Goal: Check status: Check status

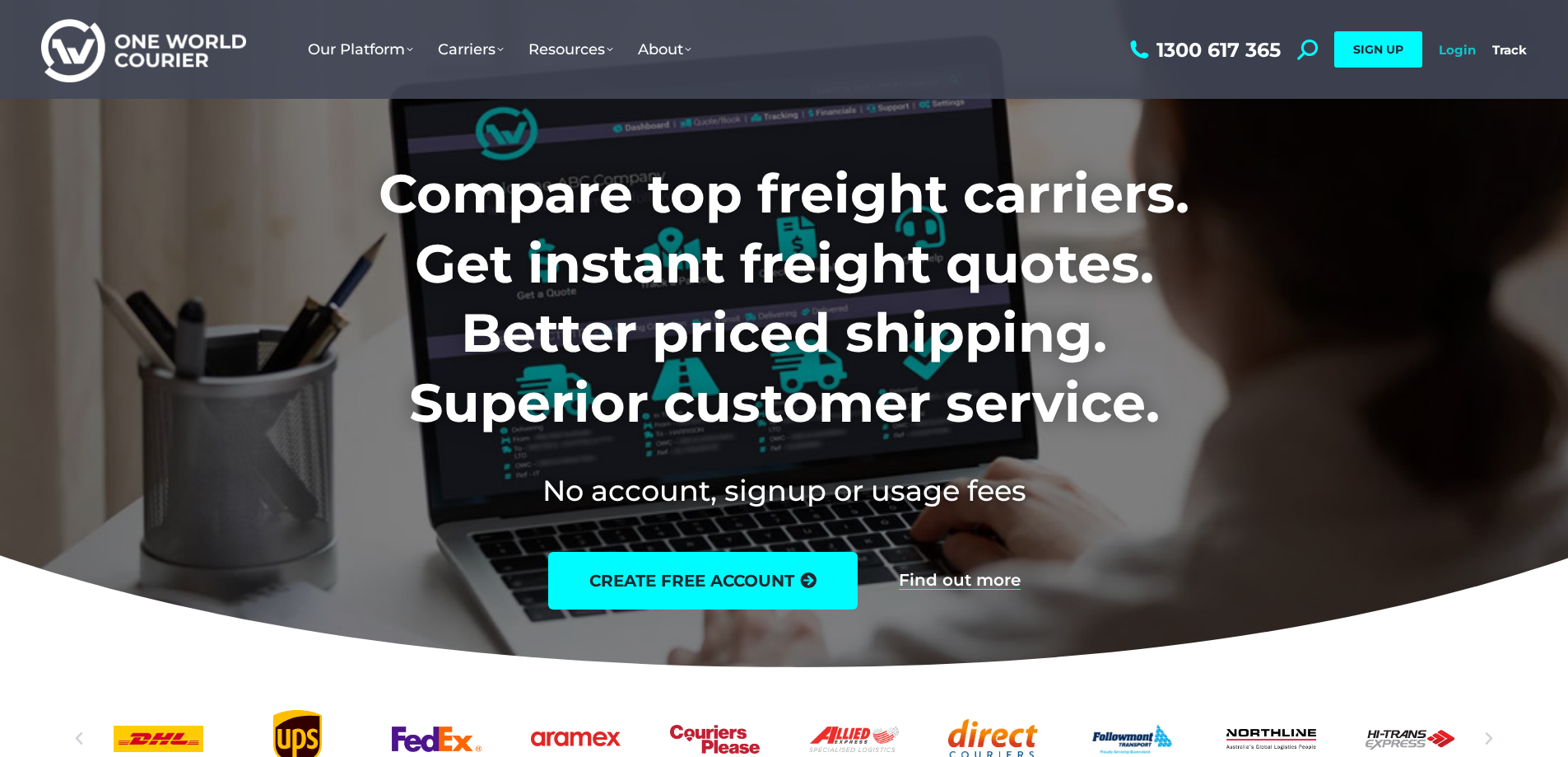
click at [1449, 50] on link "Login" at bounding box center [1457, 49] width 37 height 16
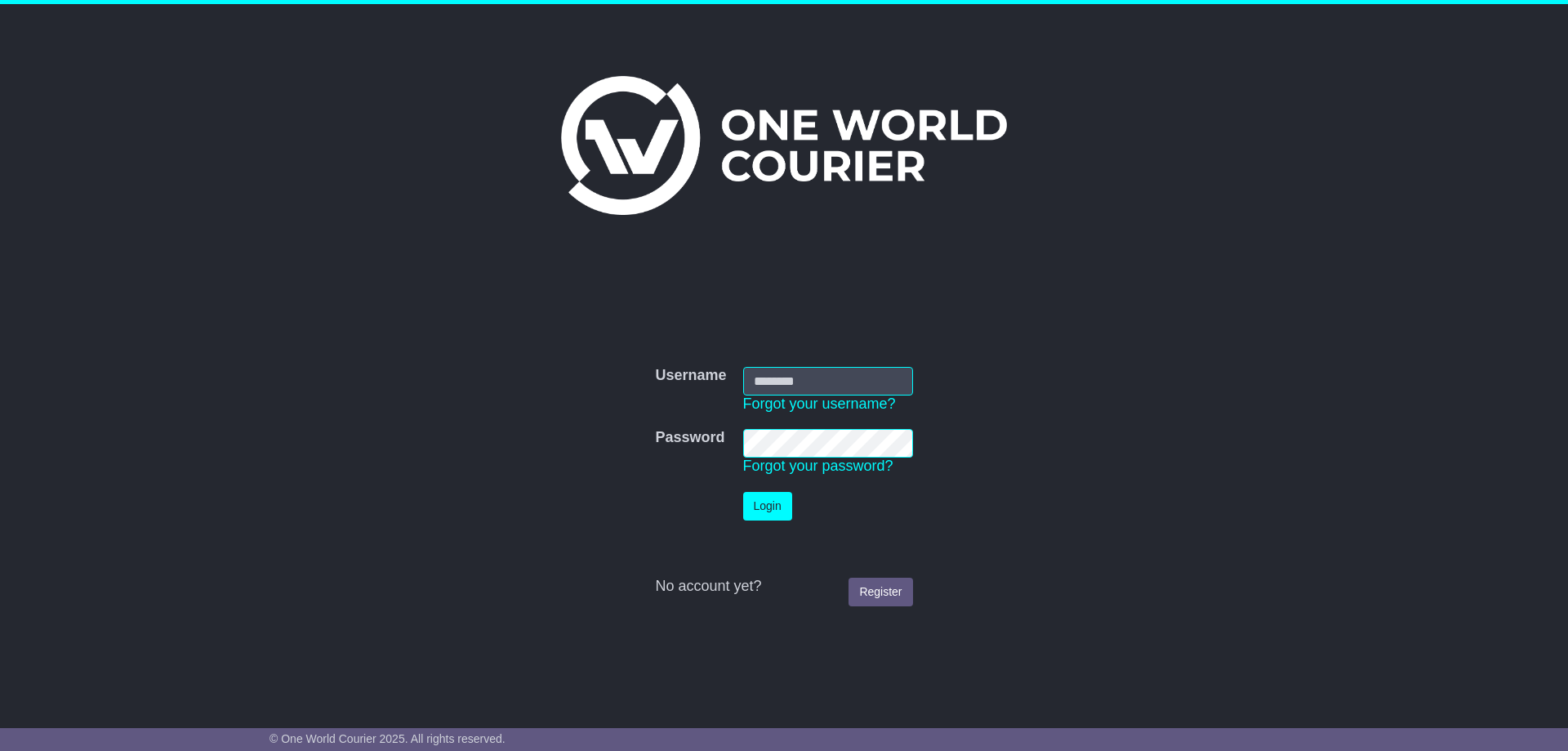
click at [783, 385] on input "Username" at bounding box center [827, 381] width 170 height 28
type input "**********"
click at [761, 508] on button "Login" at bounding box center [767, 506] width 49 height 28
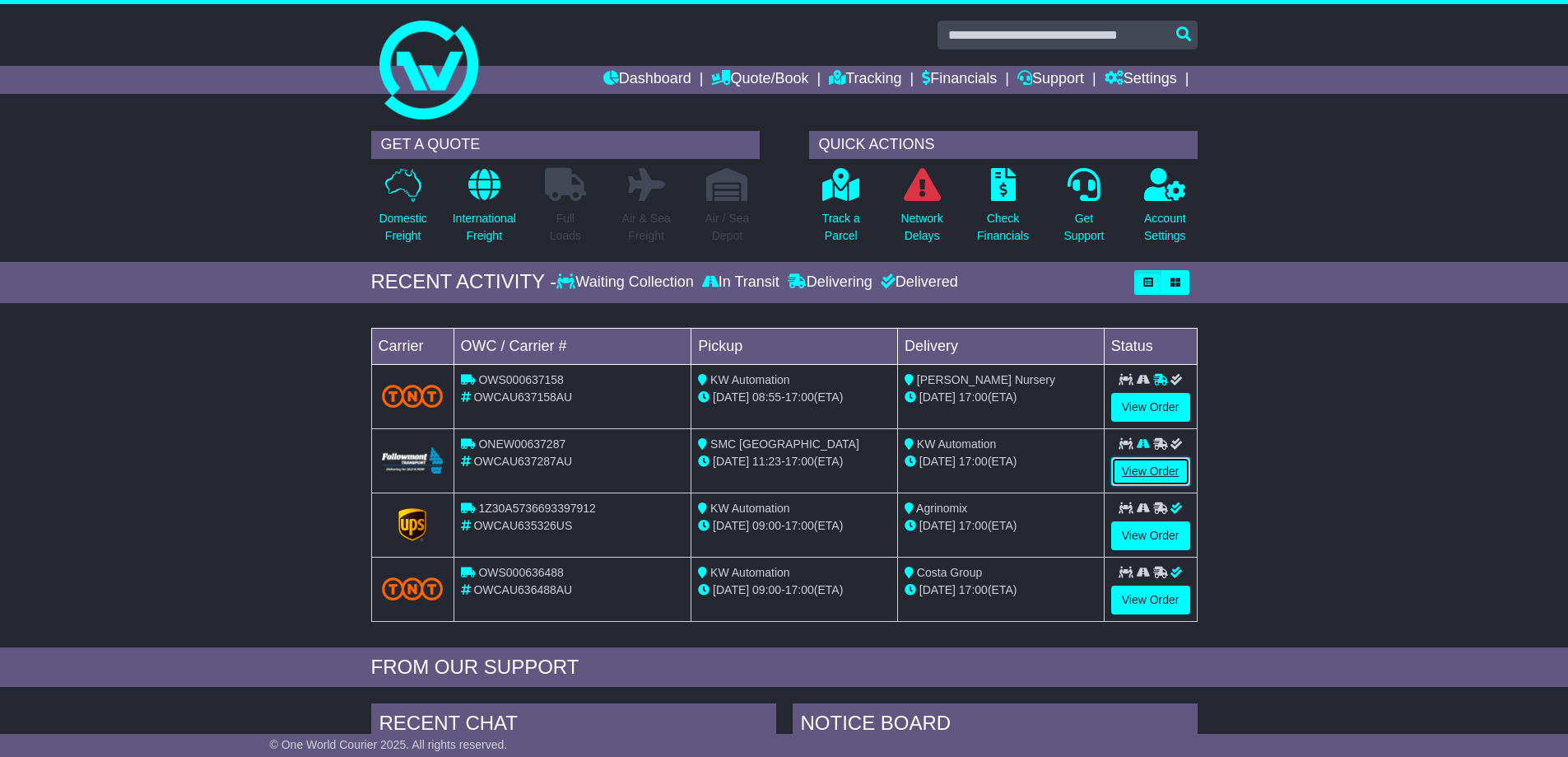
click at [1153, 476] on link "View Order" at bounding box center [1151, 471] width 79 height 29
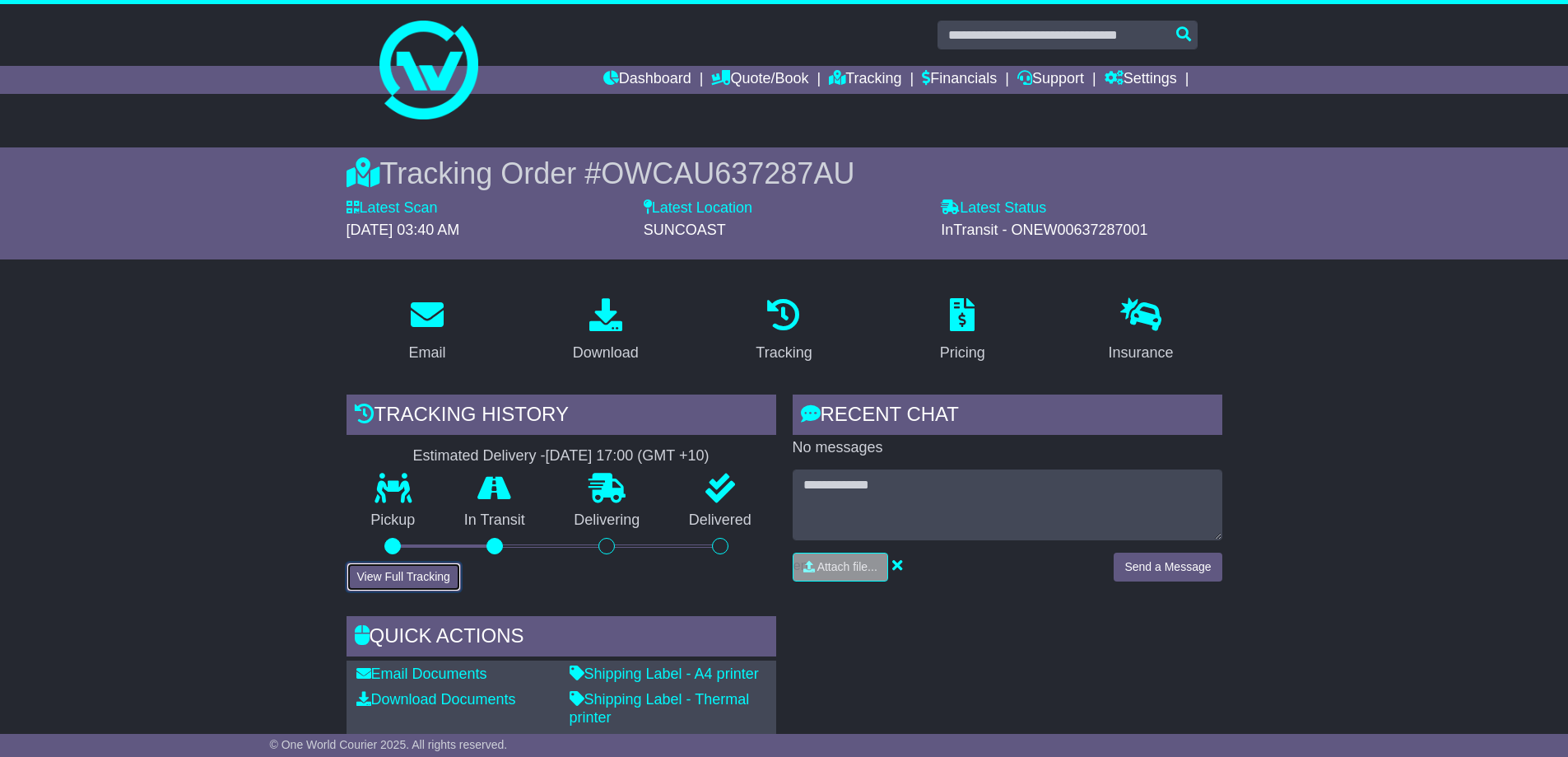
click at [425, 569] on button "View Full Tracking" at bounding box center [403, 576] width 115 height 29
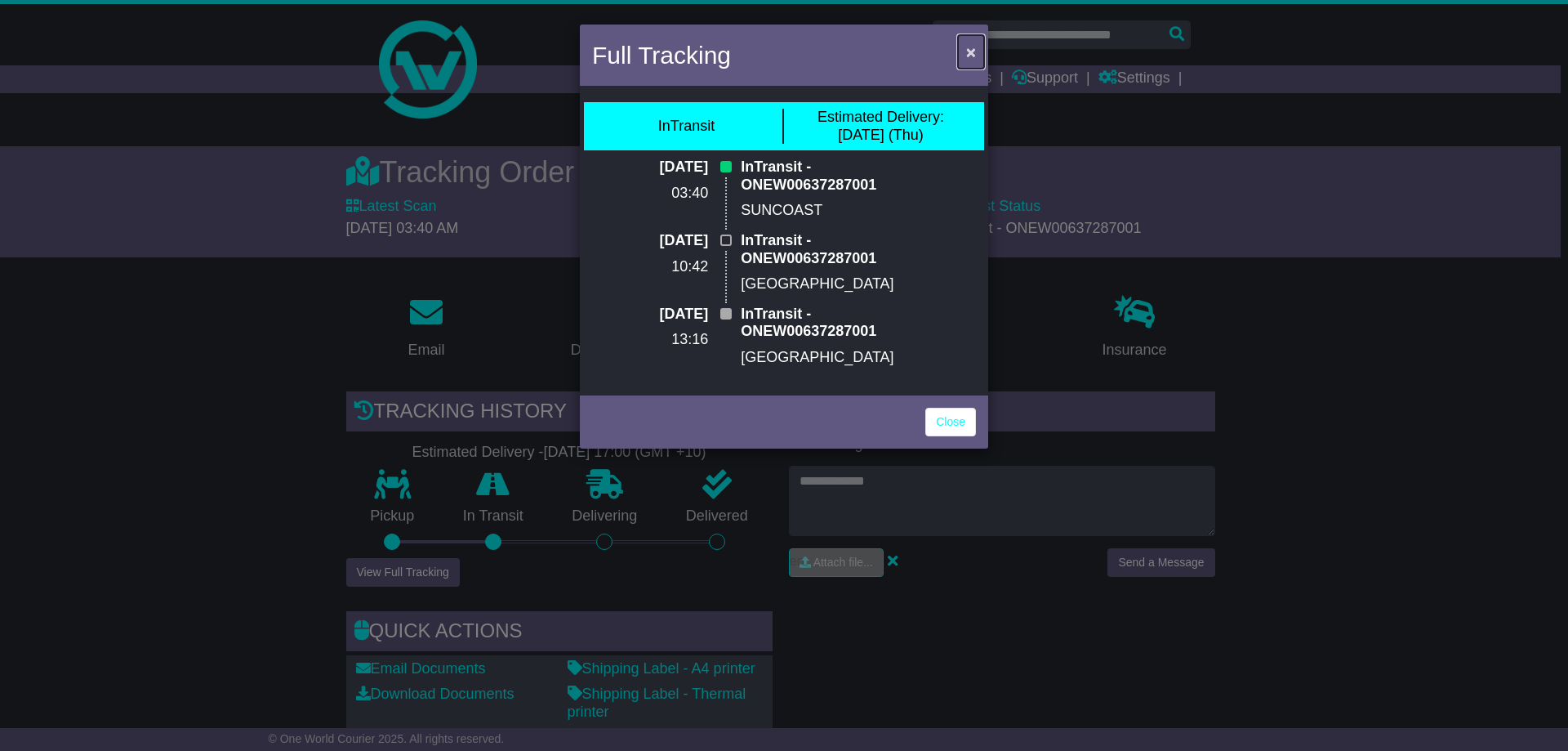
click at [968, 50] on span "×" at bounding box center [970, 52] width 9 height 19
